Goal: Book appointment/travel/reservation

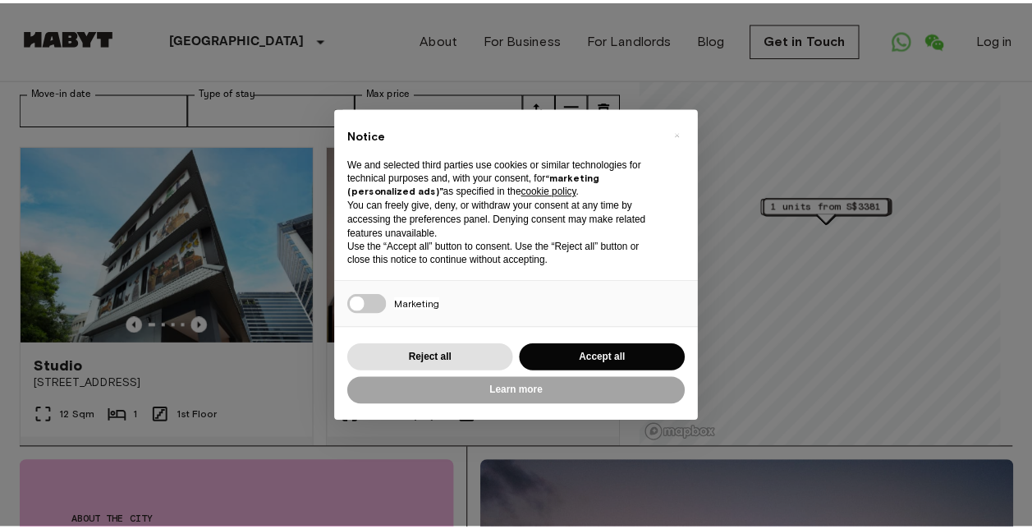
scroll to position [82, 0]
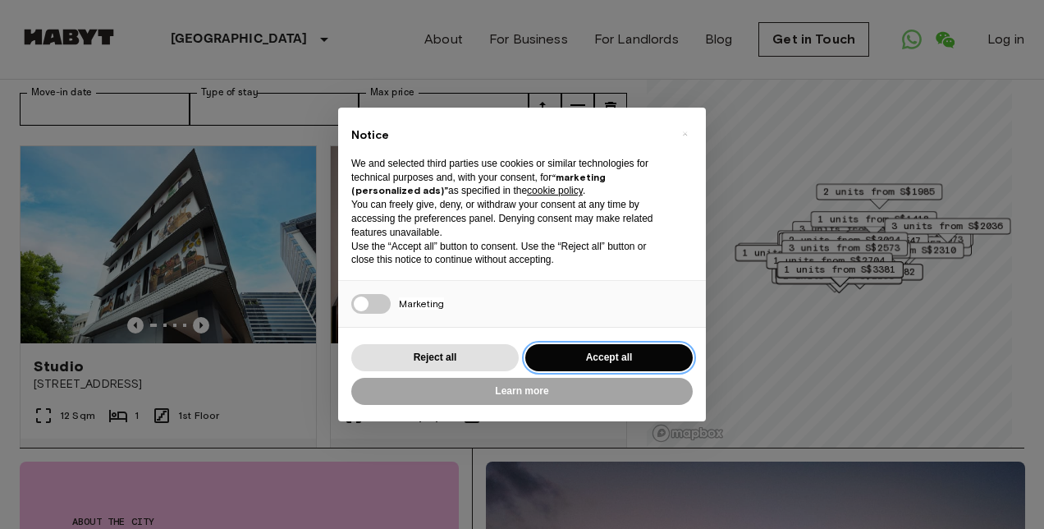
click at [648, 359] on button "Accept all" at bounding box center [608, 357] width 167 height 27
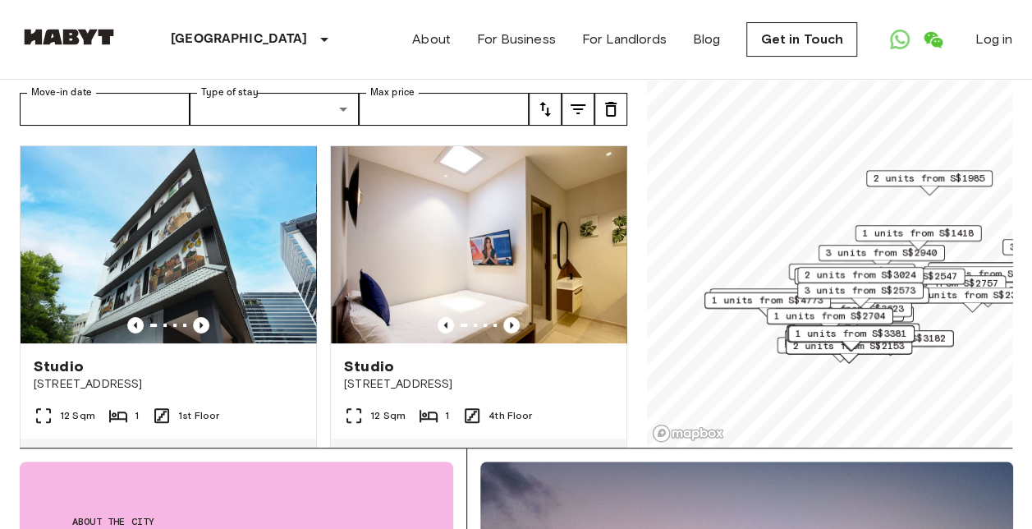
scroll to position [0, 0]
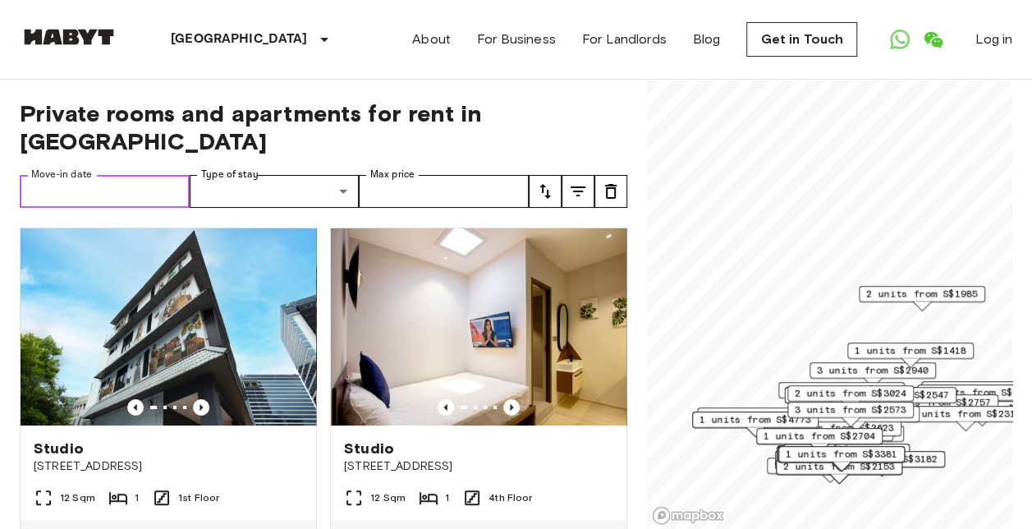
click at [68, 175] on input "Move-in date" at bounding box center [105, 191] width 170 height 33
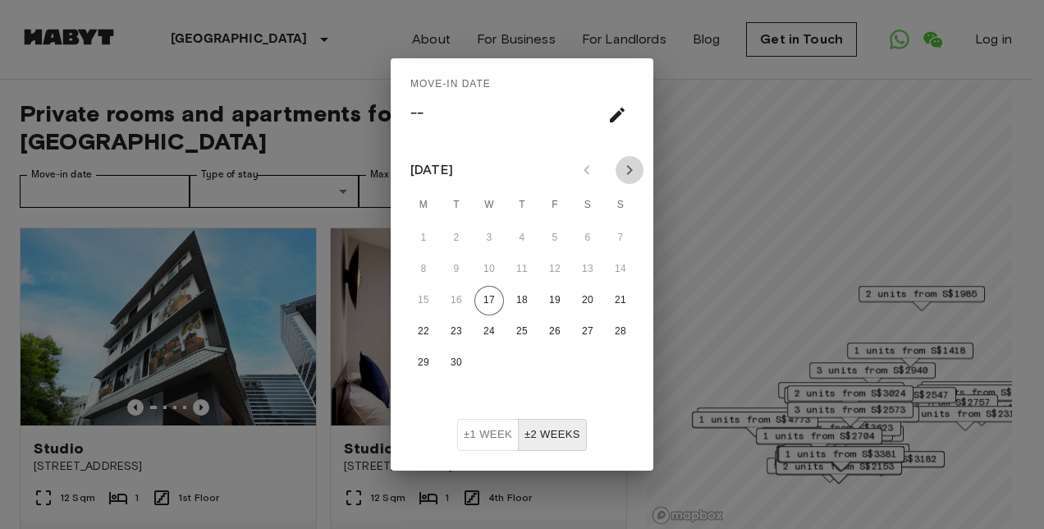
click at [632, 172] on icon "Next month" at bounding box center [630, 170] width 20 height 20
click at [487, 227] on button "1" at bounding box center [489, 238] width 30 height 30
type input "**********"
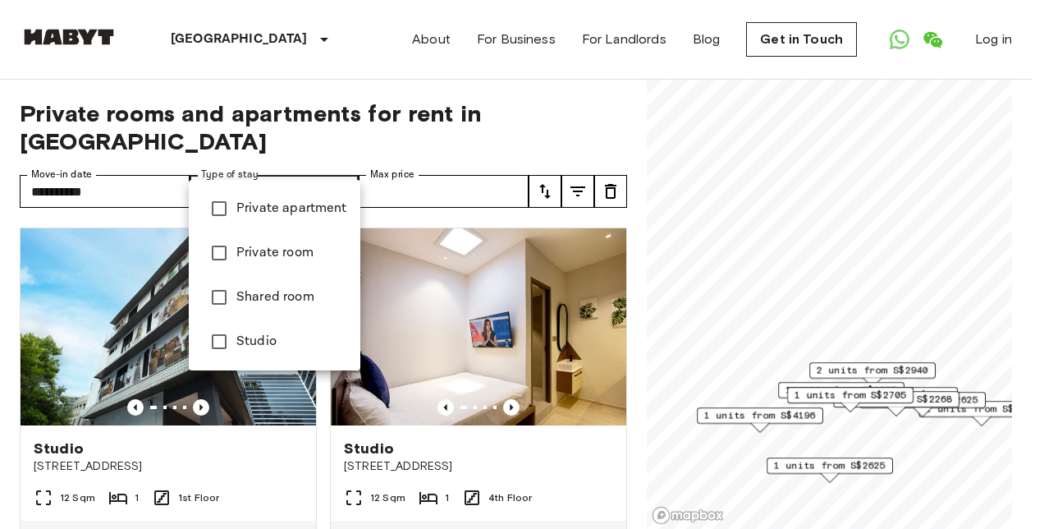
click at [267, 159] on div at bounding box center [522, 264] width 1044 height 529
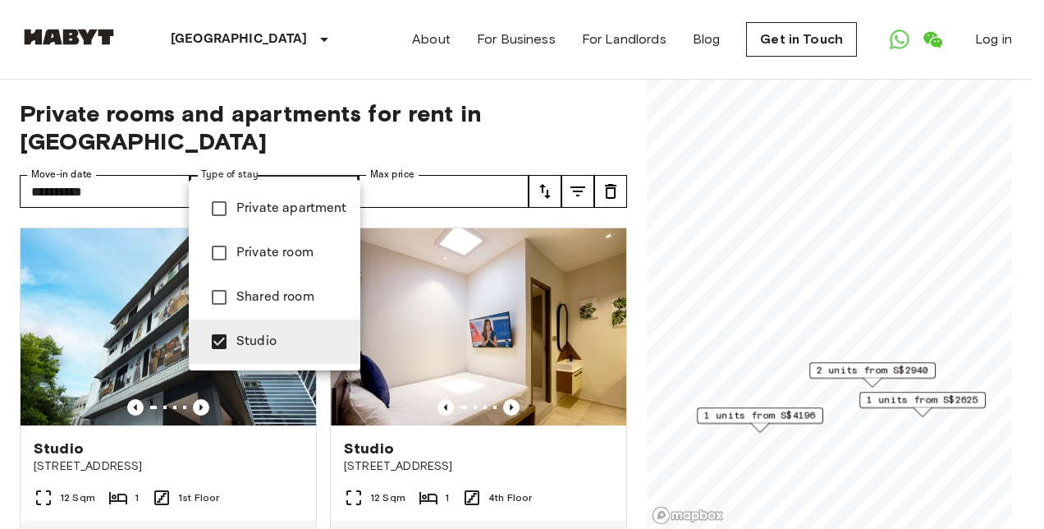
type input "**********"
click at [442, 157] on div at bounding box center [522, 264] width 1044 height 529
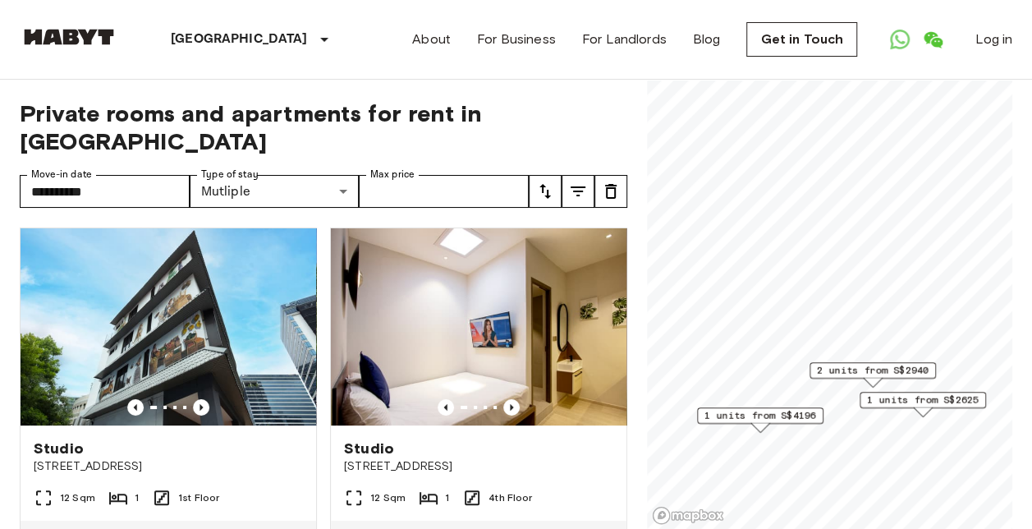
click at [622, 109] on span "Private rooms and apartments for rent in [GEOGRAPHIC_DATA]" at bounding box center [323, 127] width 607 height 56
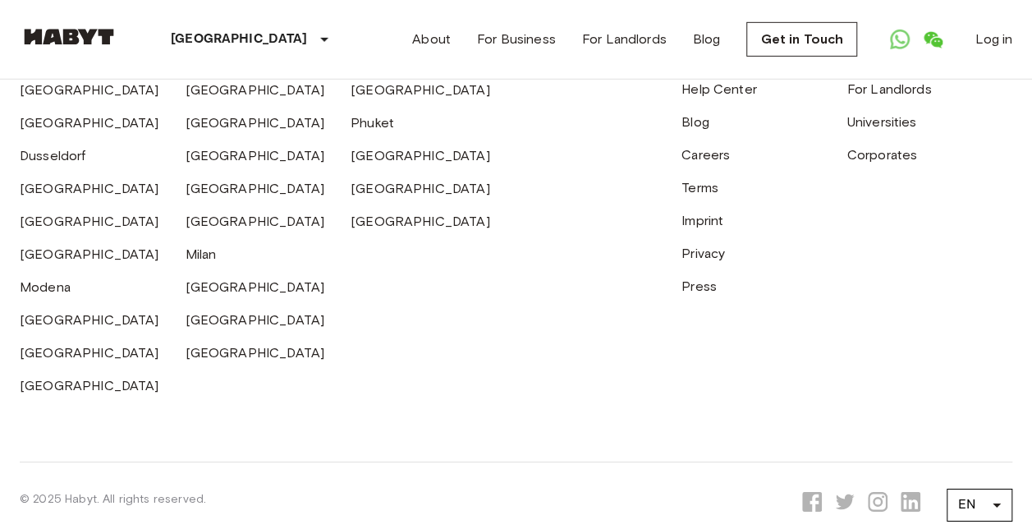
scroll to position [2621, 0]
